Goal: Information Seeking & Learning: Check status

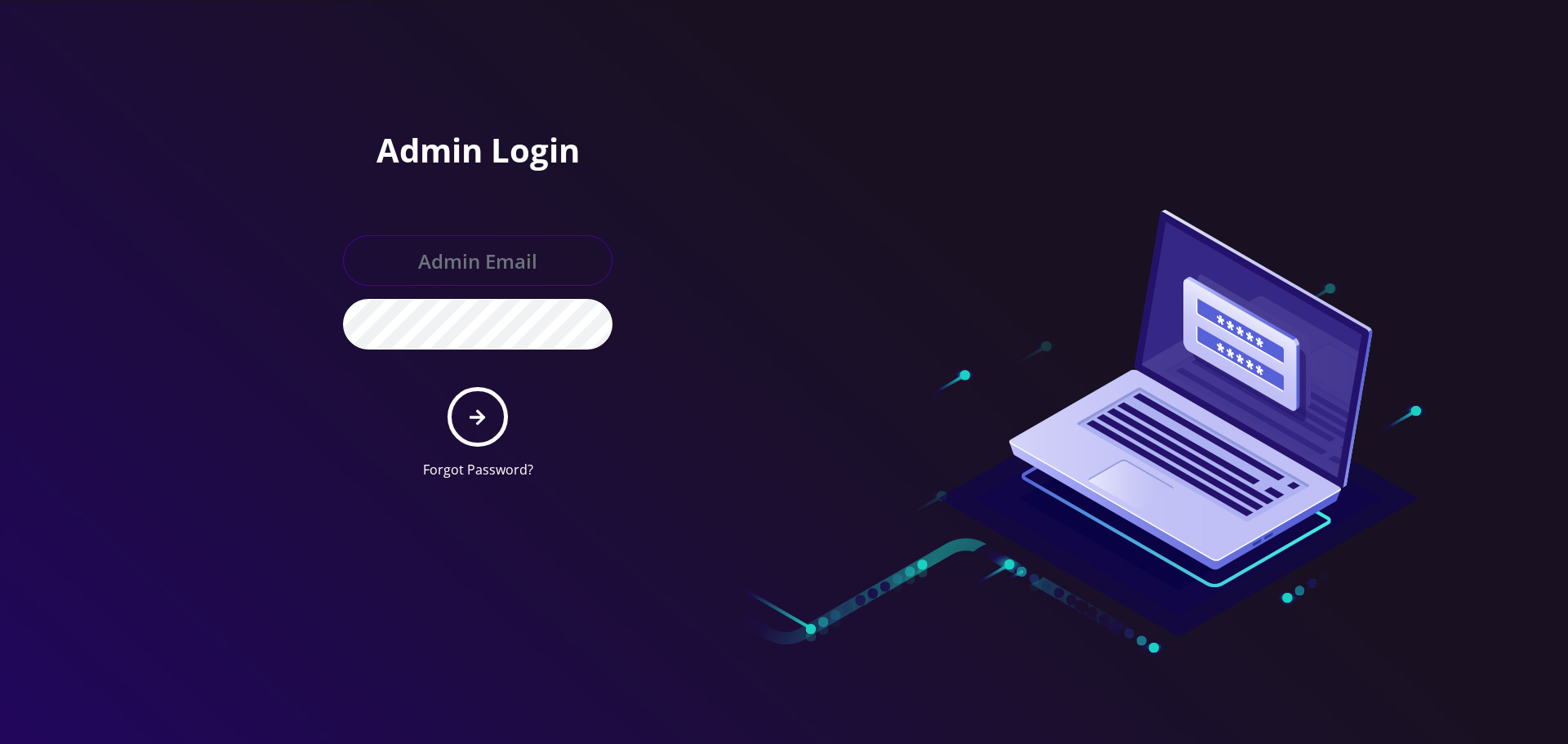
type input "[EMAIL_ADDRESS][DOMAIN_NAME]"
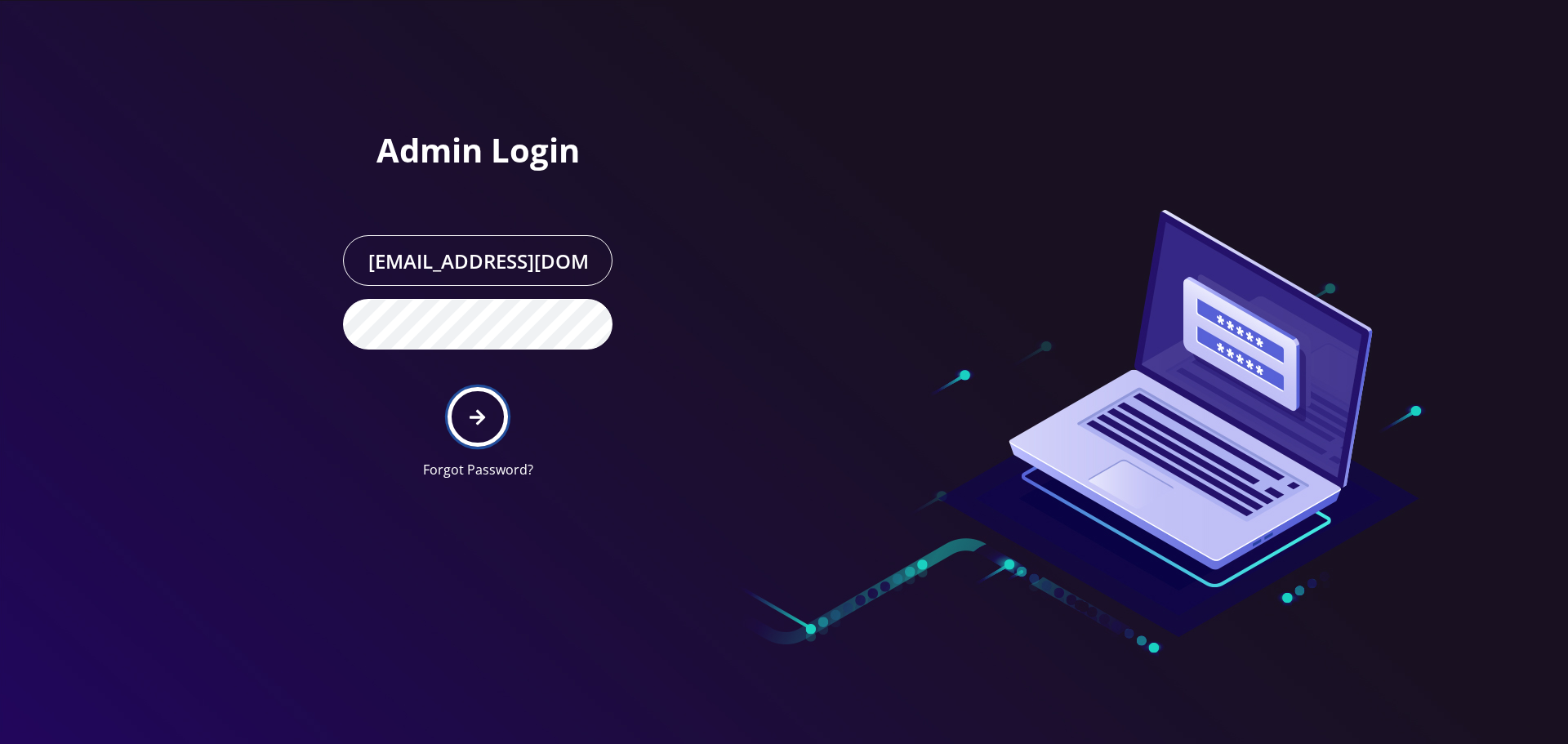
click at [487, 402] on button "submit" at bounding box center [477, 416] width 60 height 60
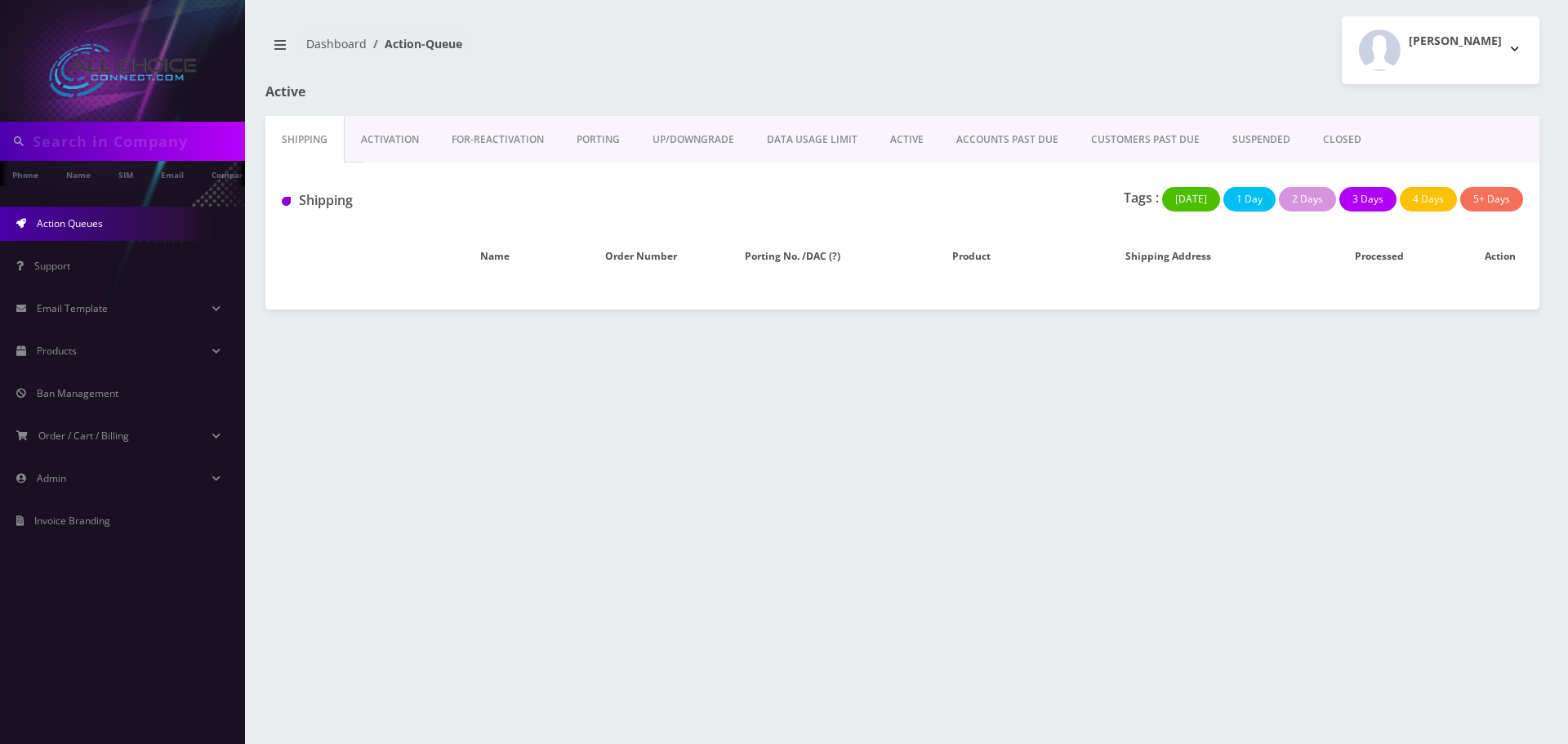
type input "[PERSON_NAME]"
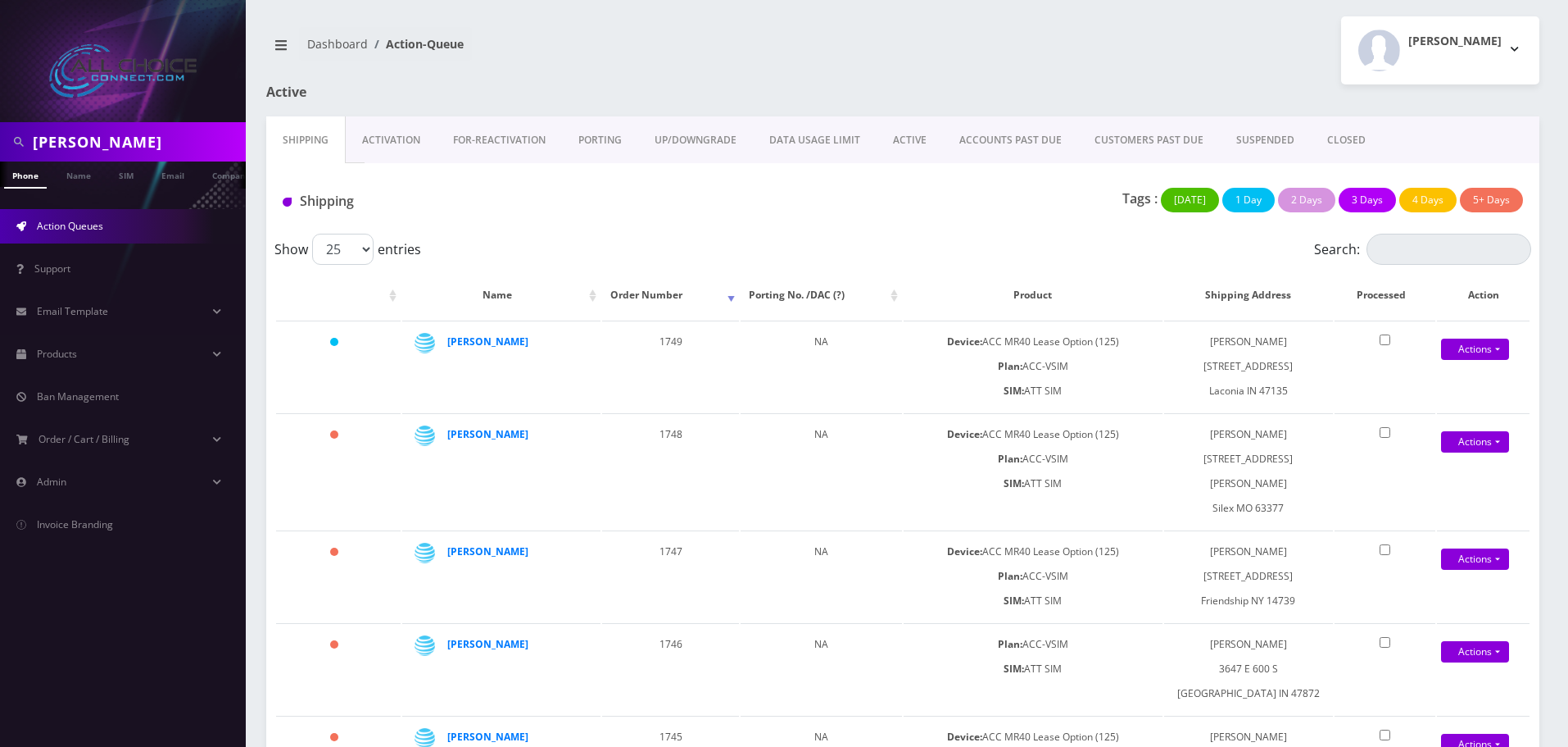
click at [895, 142] on link "ACTIVE" at bounding box center [910, 140] width 67 height 48
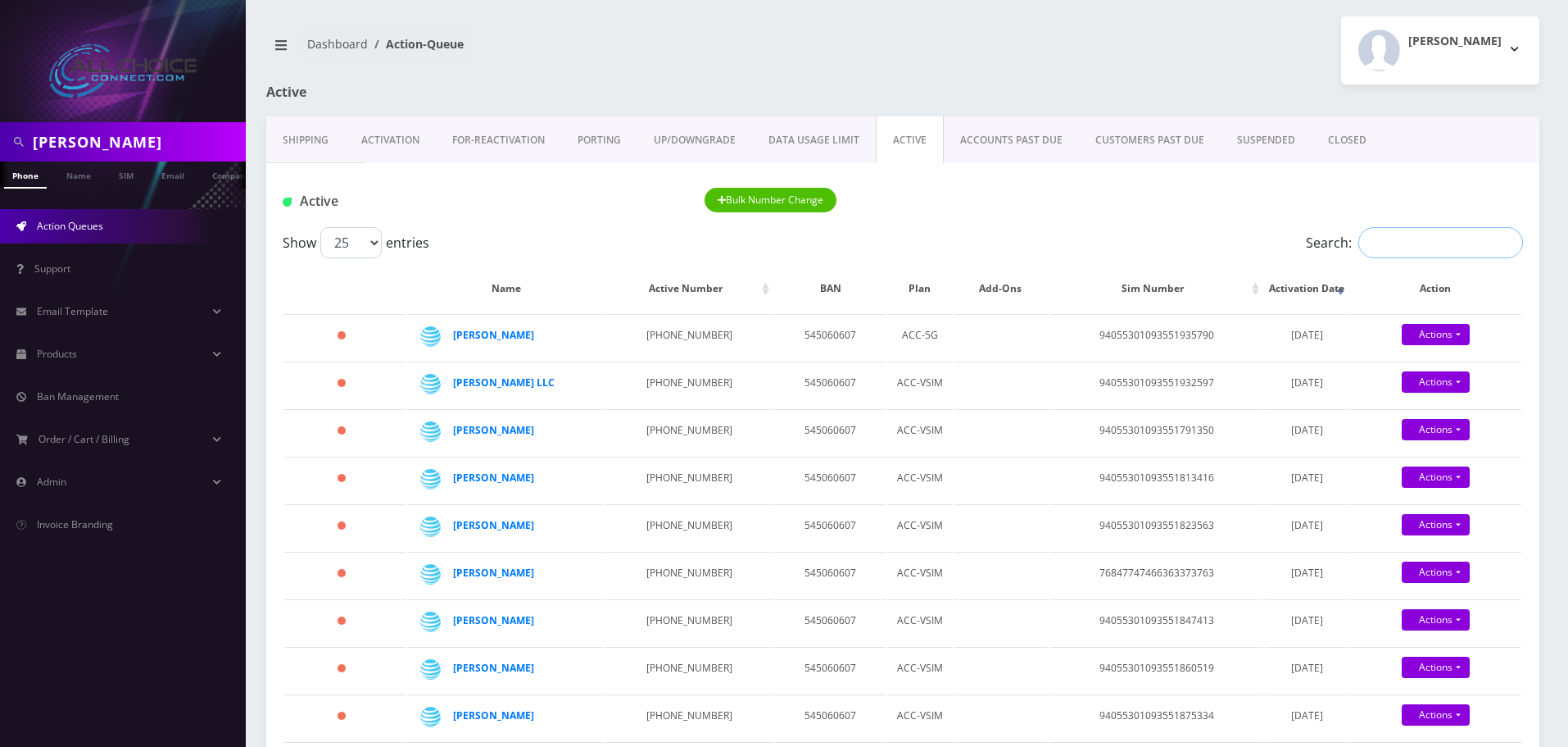
click at [1388, 237] on input "Search:" at bounding box center [1441, 242] width 165 height 31
paste input "Sickels"
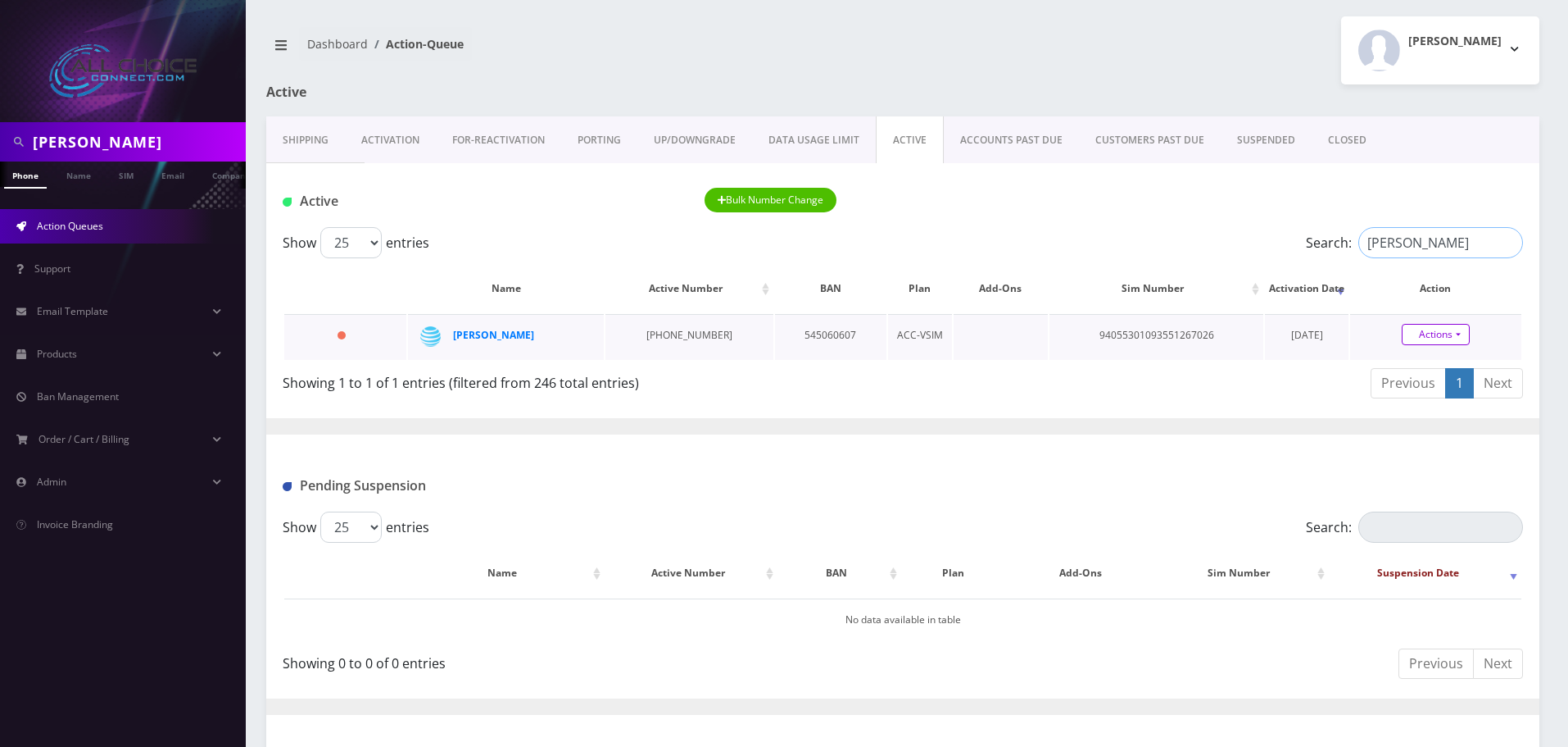
type input "Sickels"
click at [1428, 336] on link "Actions" at bounding box center [1435, 335] width 68 height 21
click at [1412, 364] on link "Close" at bounding box center [1450, 366] width 171 height 25
type input "08/21/2025"
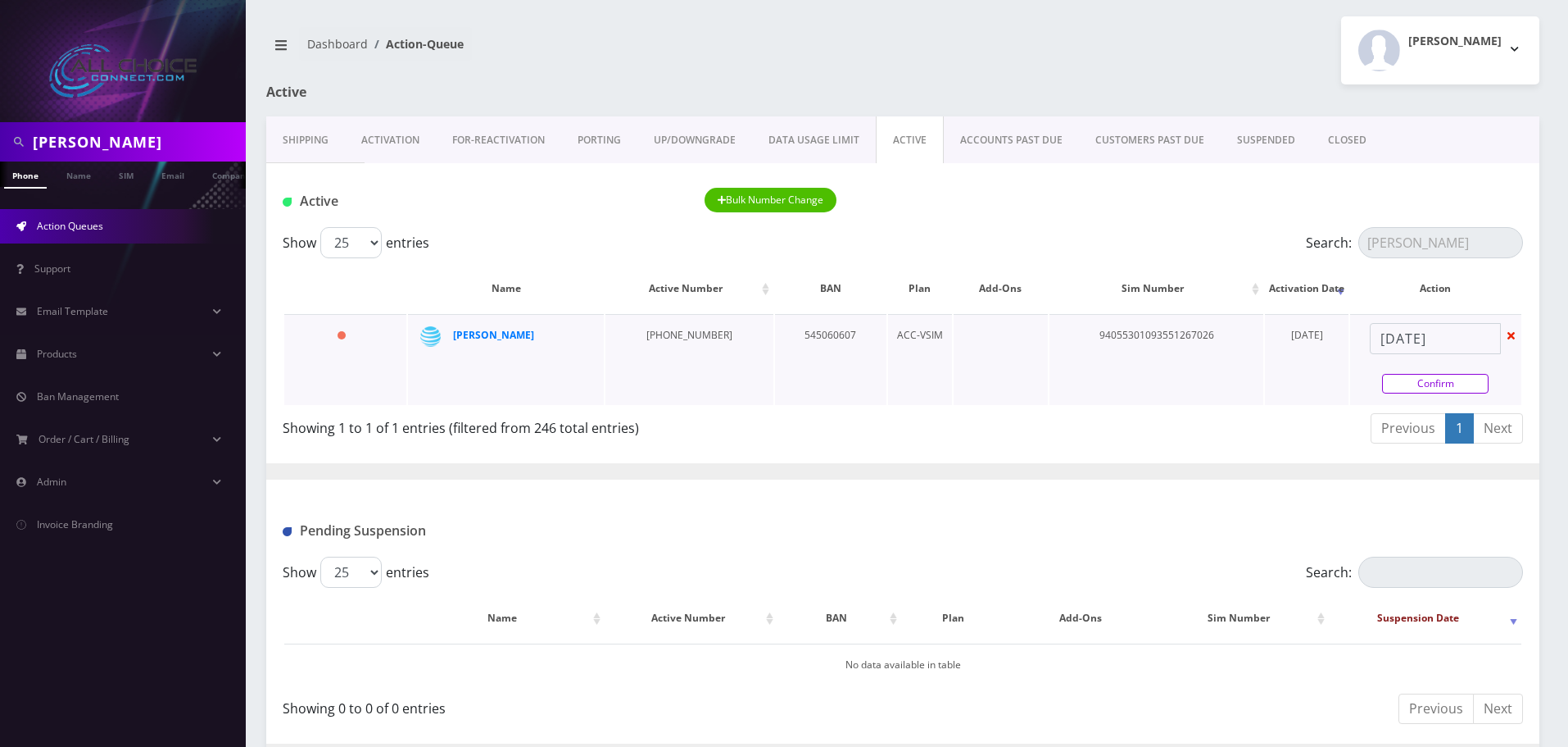
click at [1422, 381] on link "Confirm" at bounding box center [1435, 383] width 106 height 20
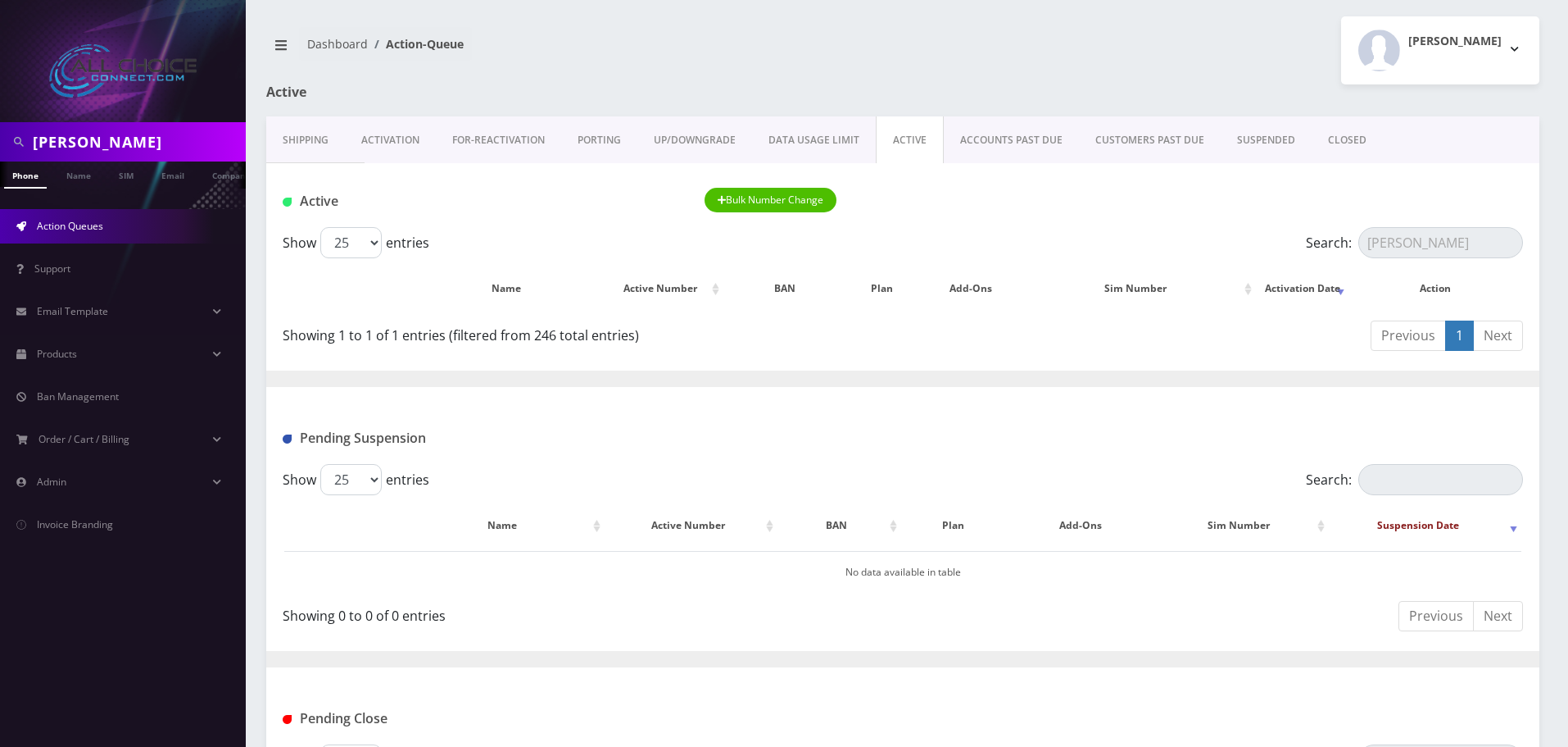
click at [1342, 139] on link "CLOSED" at bounding box center [1347, 140] width 72 height 48
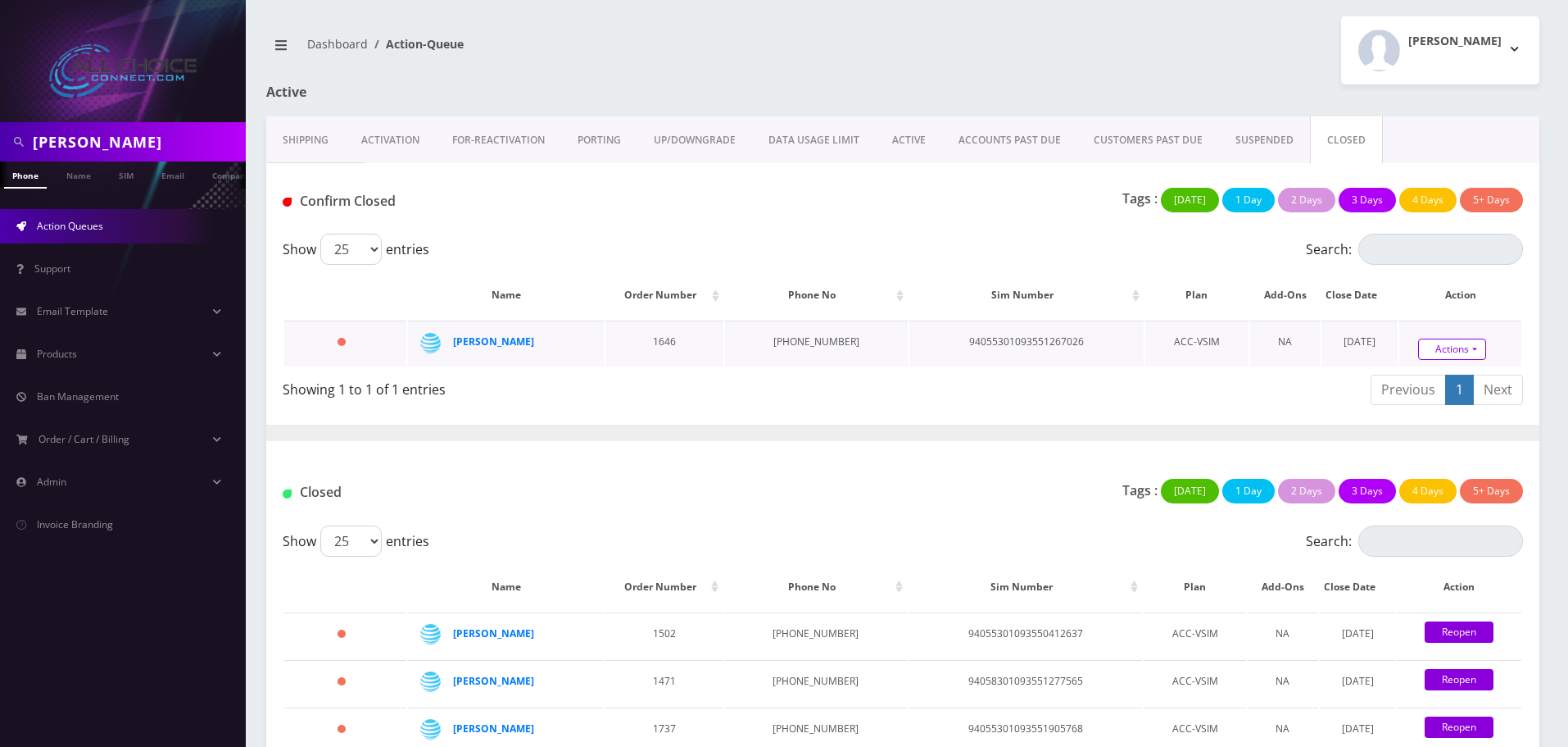
drag, startPoint x: 1445, startPoint y: 363, endPoint x: 1437, endPoint y: 355, distance: 11.3
click at [1443, 361] on div "Actions Confirm Reopen" at bounding box center [1453, 350] width 122 height 25
click at [1437, 355] on link "Actions" at bounding box center [1452, 350] width 68 height 21
click at [1420, 298] on link "Confirm" at bounding box center [1478, 303] width 131 height 21
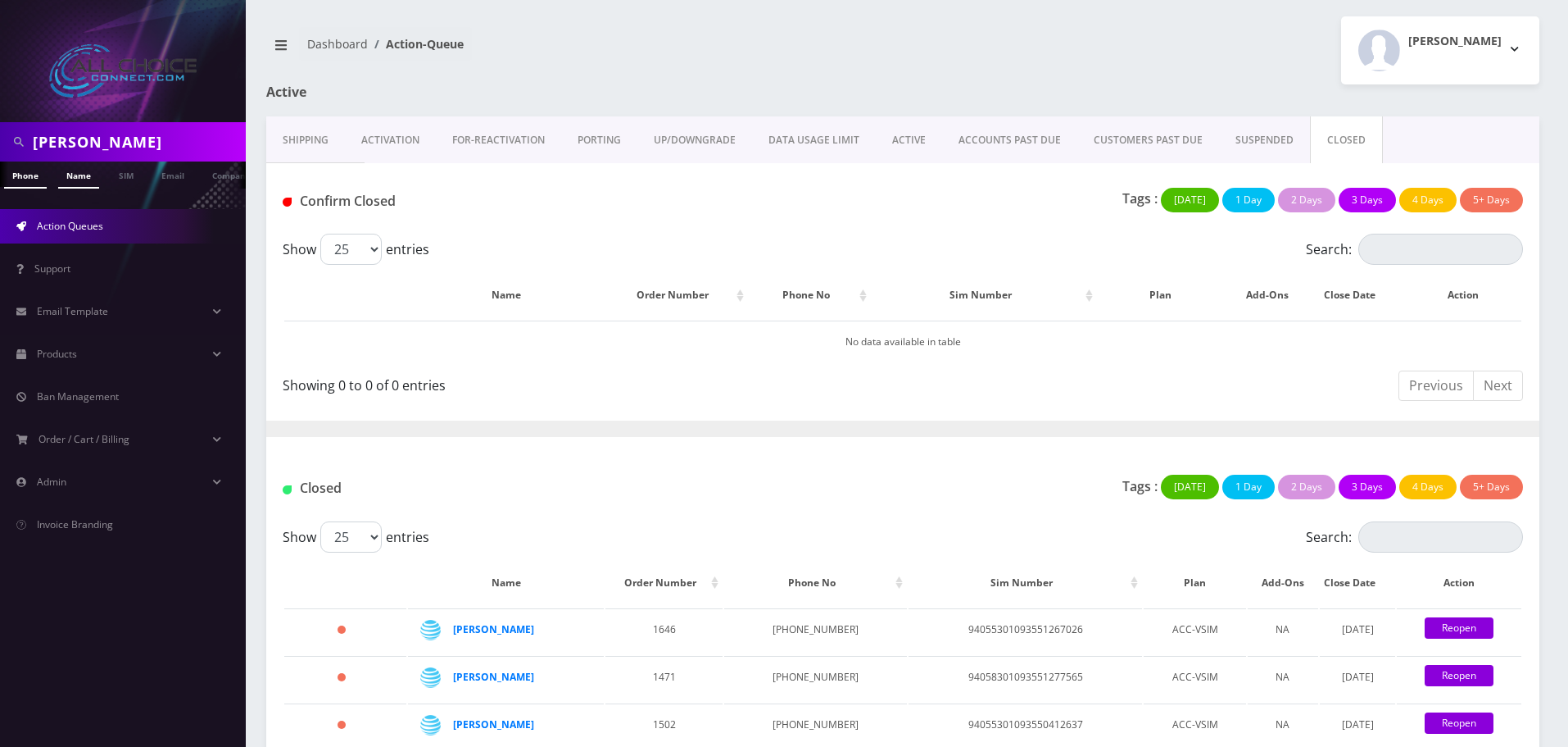
click at [78, 179] on link "Name" at bounding box center [79, 175] width 41 height 27
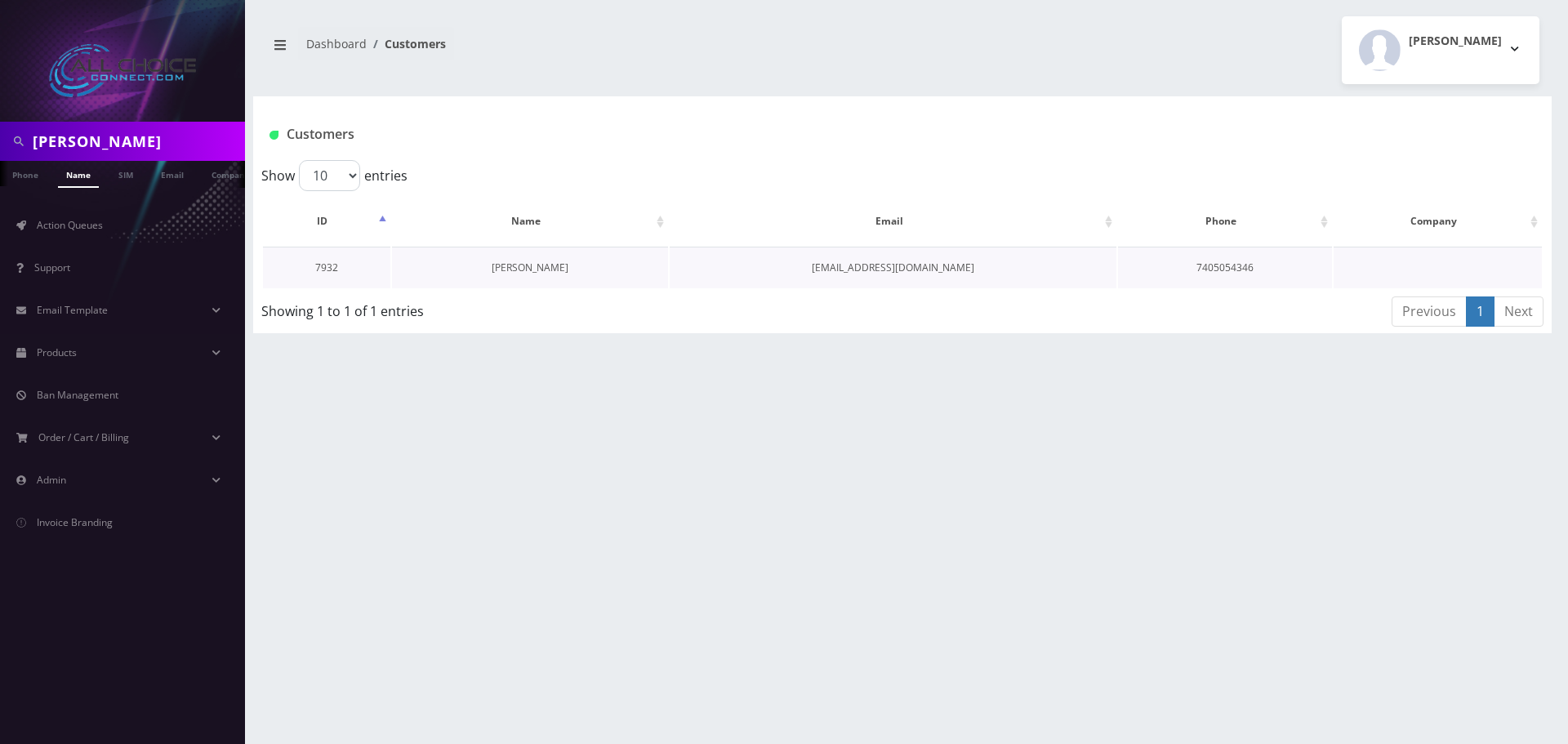
click at [531, 264] on link "Jonathan Keegan" at bounding box center [530, 267] width 76 height 14
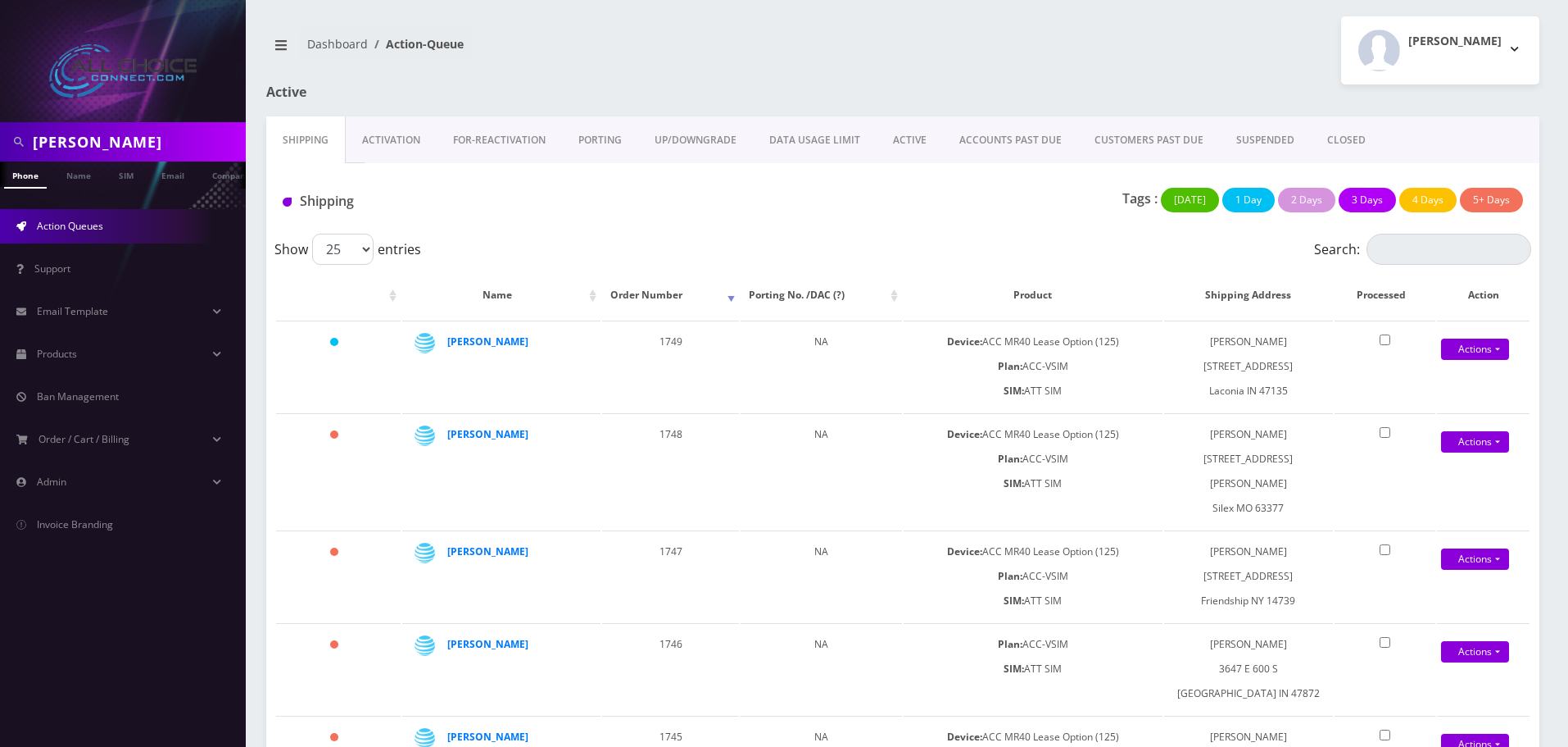
click at [61, 142] on input "[PERSON_NAME]" at bounding box center [138, 142] width 209 height 31
paste input "[PERSON_NAME]"
type input "[PERSON_NAME]"
click at [79, 180] on link "Name" at bounding box center [79, 175] width 41 height 27
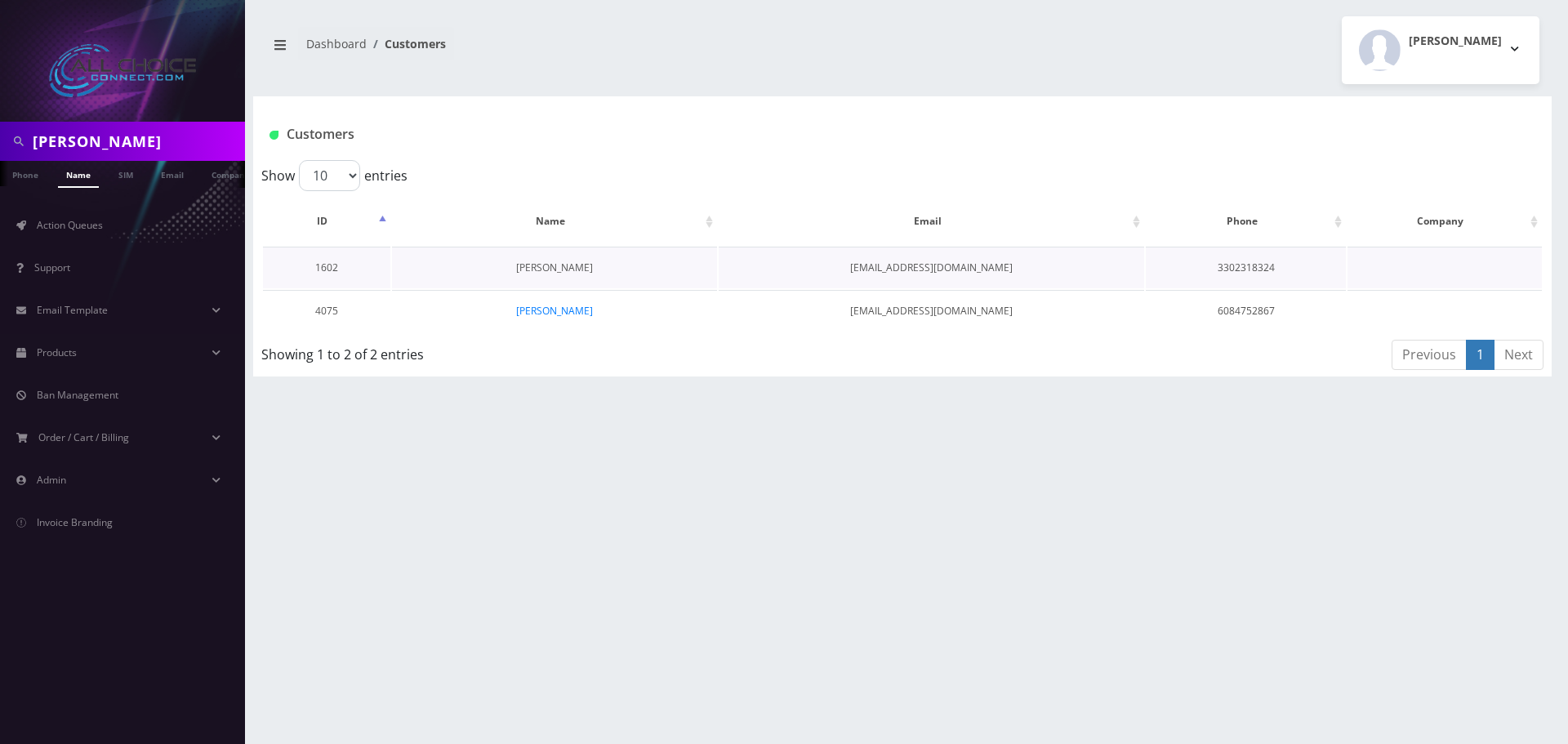
click at [552, 267] on link "[PERSON_NAME]" at bounding box center [554, 267] width 76 height 14
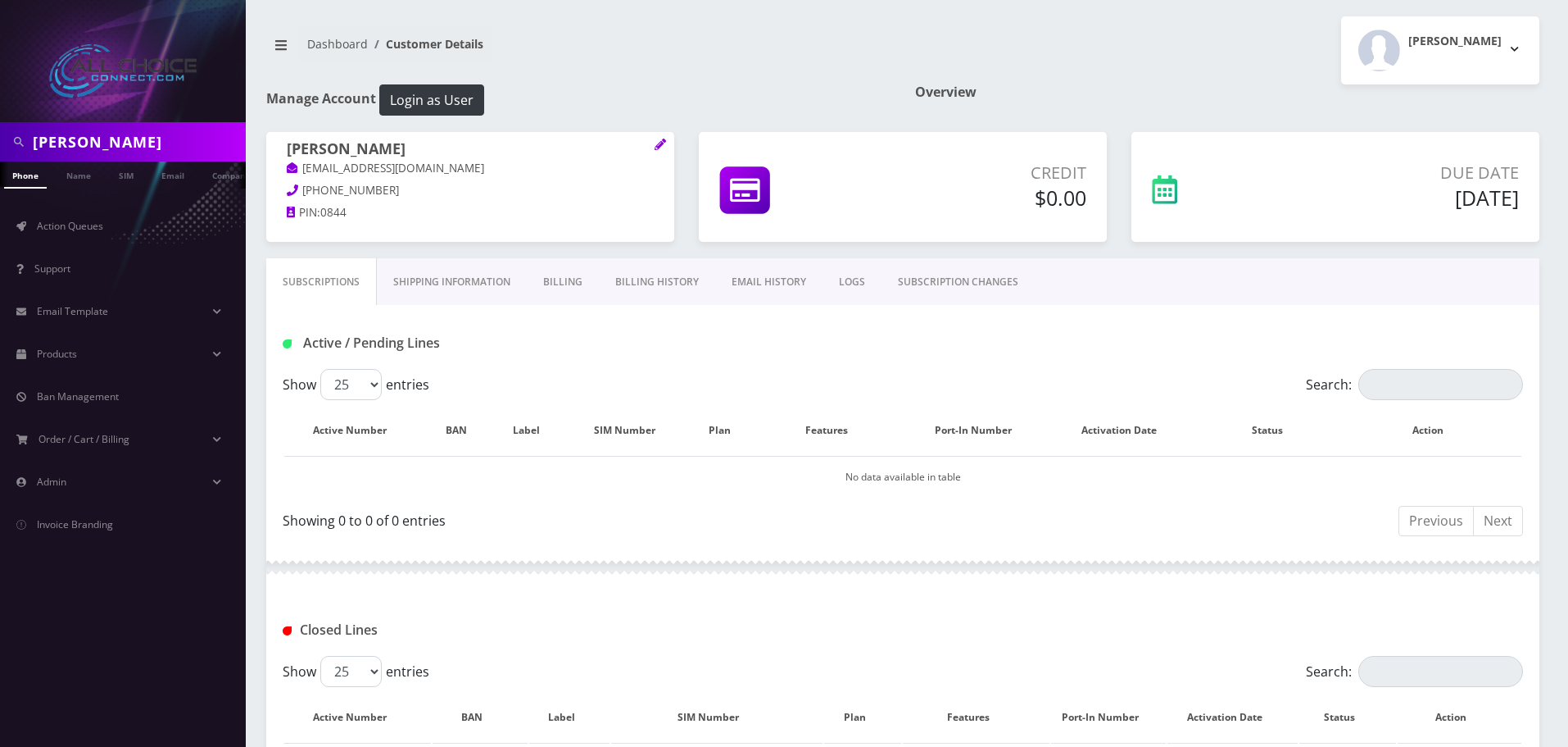
click at [573, 286] on link "Billing" at bounding box center [563, 282] width 73 height 48
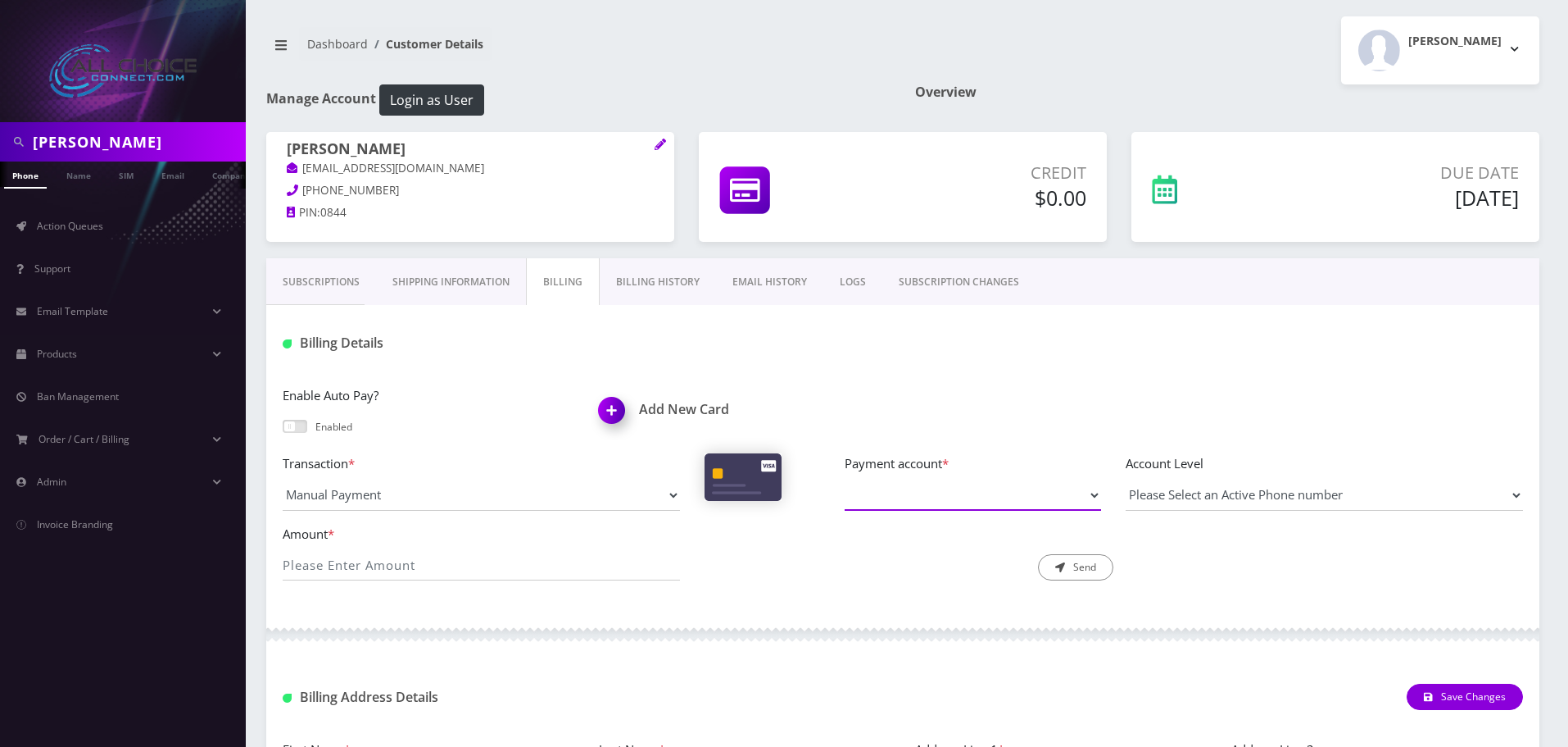
click at [941, 496] on select "Payment account *" at bounding box center [972, 496] width 256 height 31
click at [633, 283] on link "Billing History" at bounding box center [658, 282] width 116 height 48
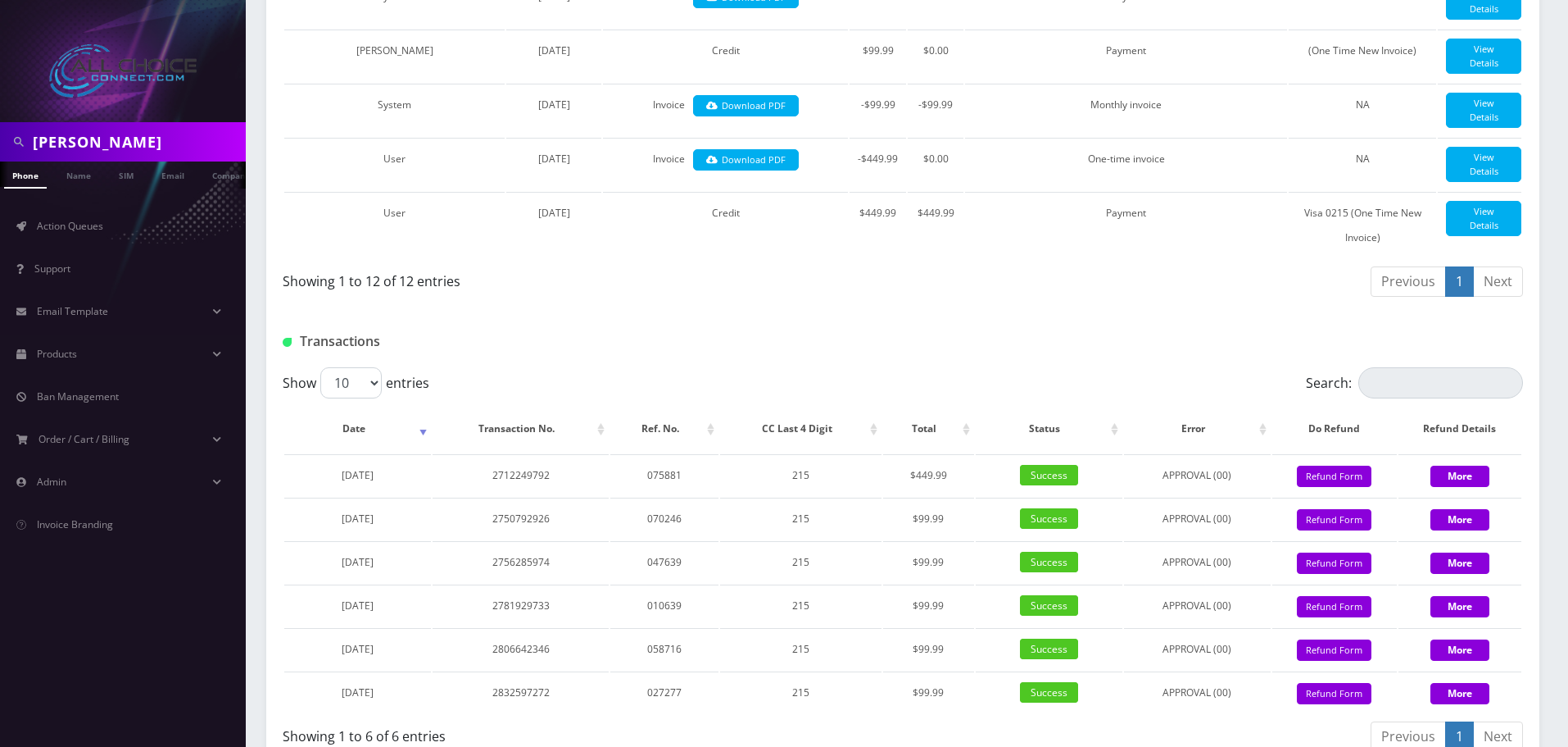
scroll to position [980, 0]
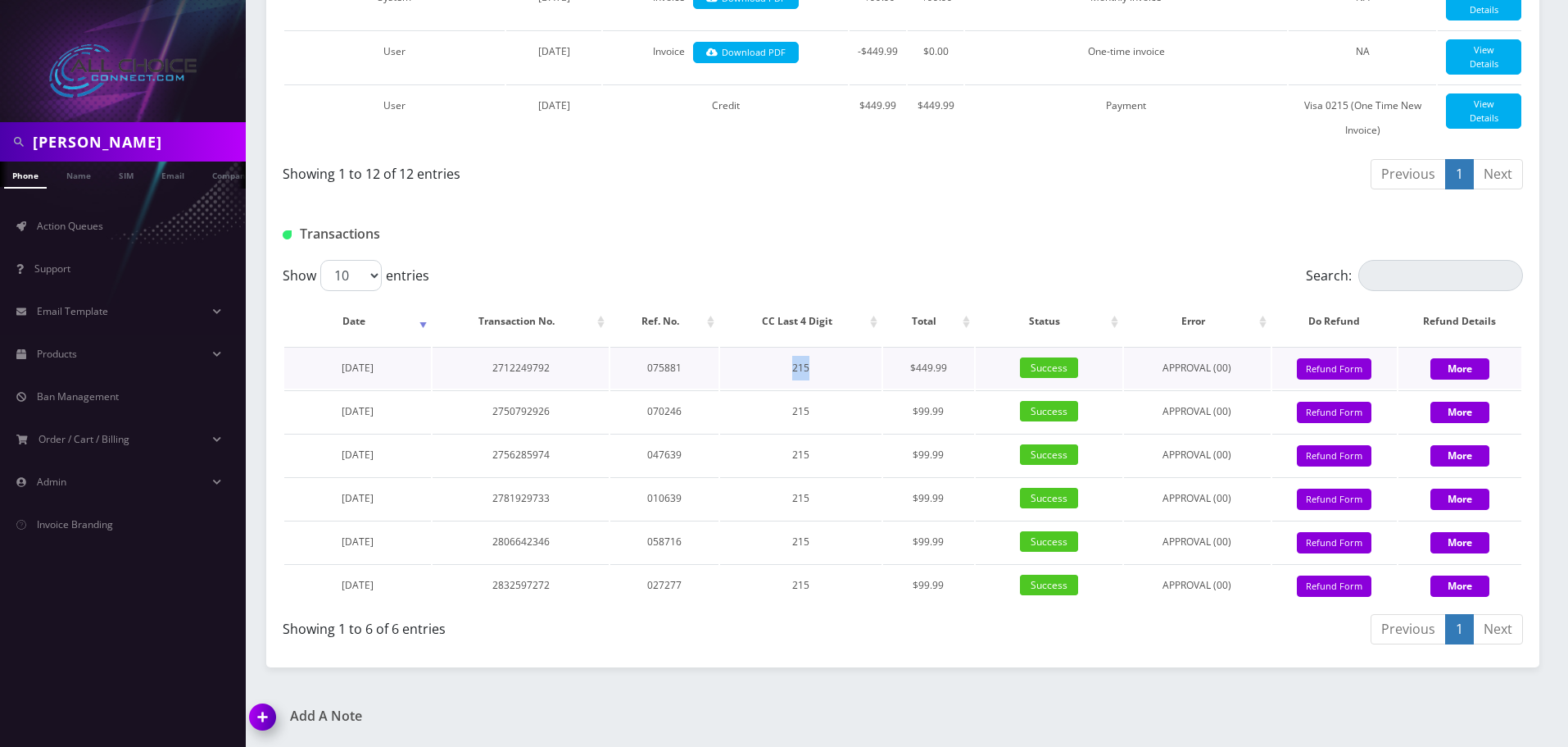
drag, startPoint x: 809, startPoint y: 370, endPoint x: 785, endPoint y: 368, distance: 24.1
click at [785, 368] on td "215" at bounding box center [801, 368] width 161 height 42
